Goal: Navigation & Orientation: Understand site structure

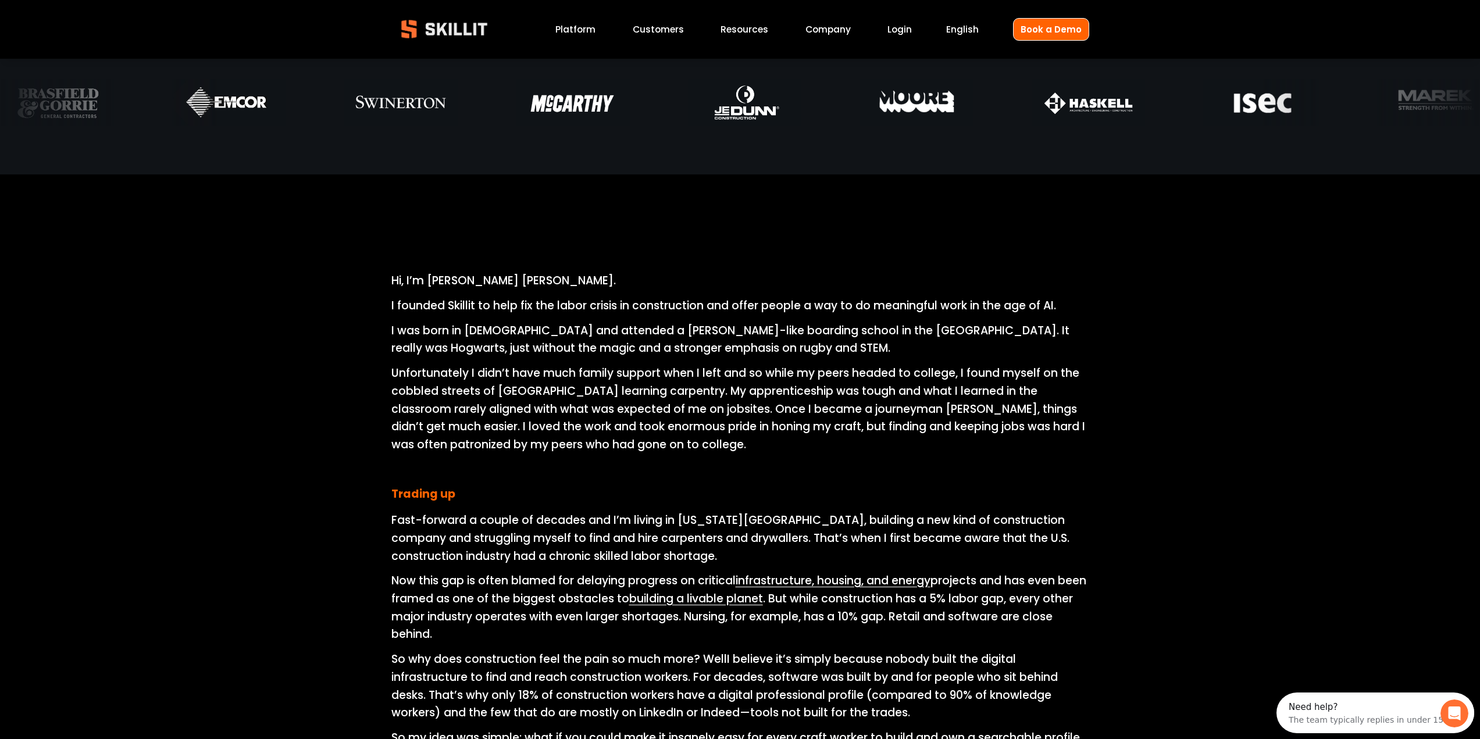
click at [568, 26] on link "Platform" at bounding box center [575, 30] width 40 height 16
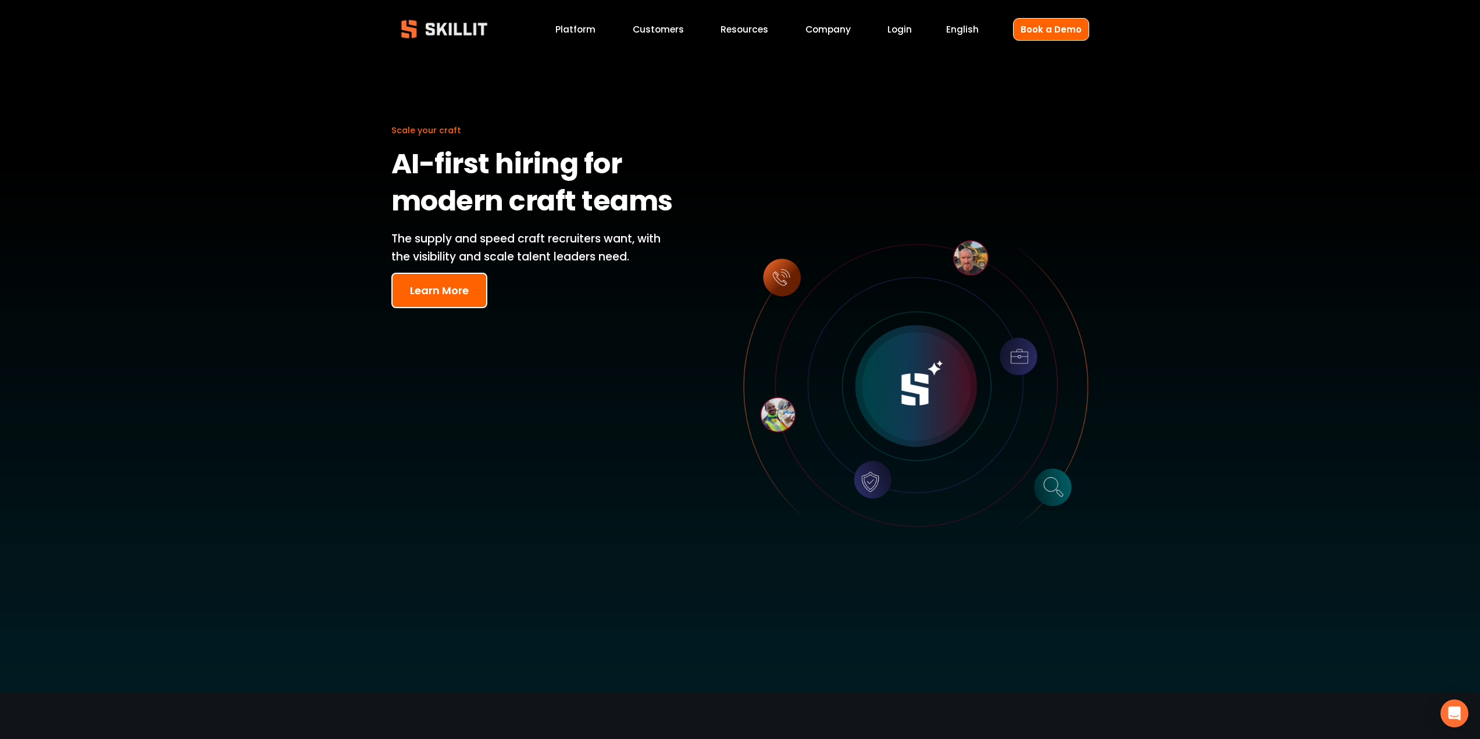
click at [837, 34] on link "Company" at bounding box center [827, 30] width 45 height 16
